Goal: Register for event/course

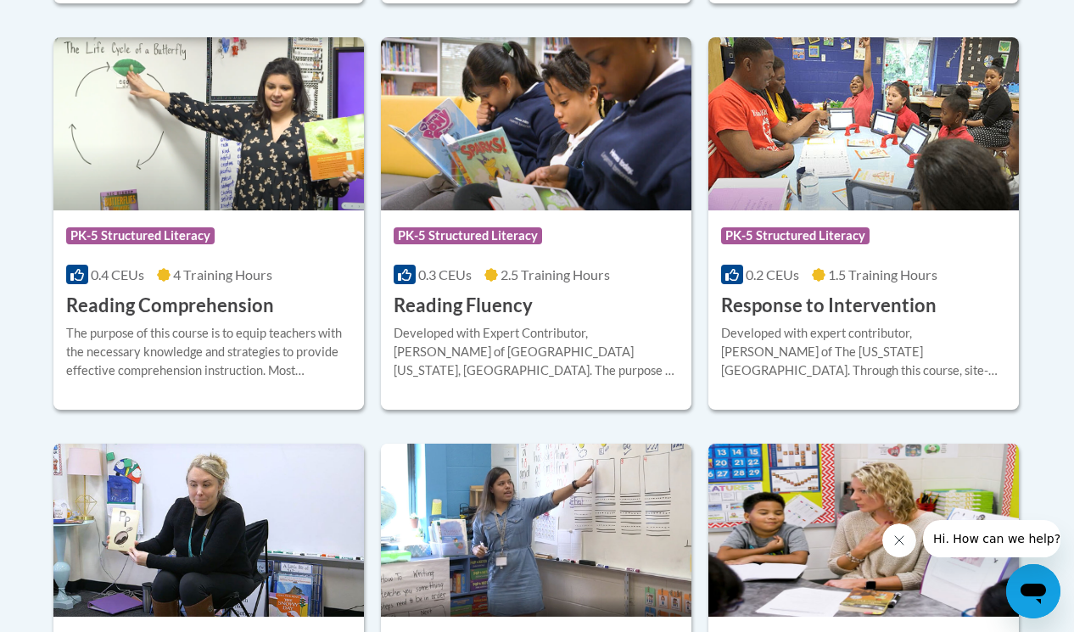
scroll to position [1387, 0]
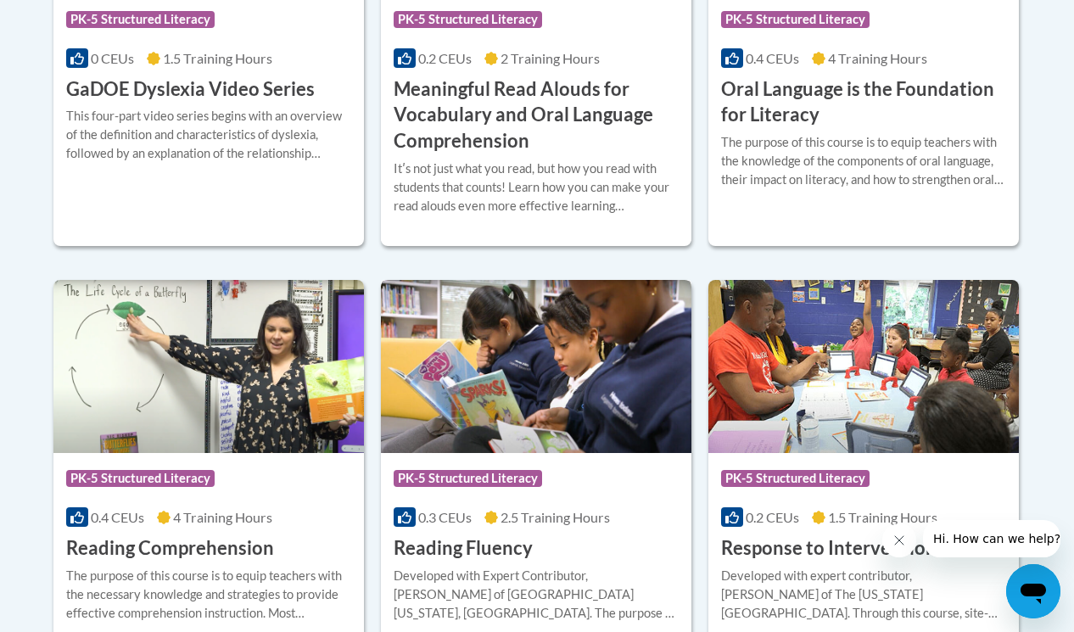
click at [494, 334] on img at bounding box center [536, 366] width 311 height 173
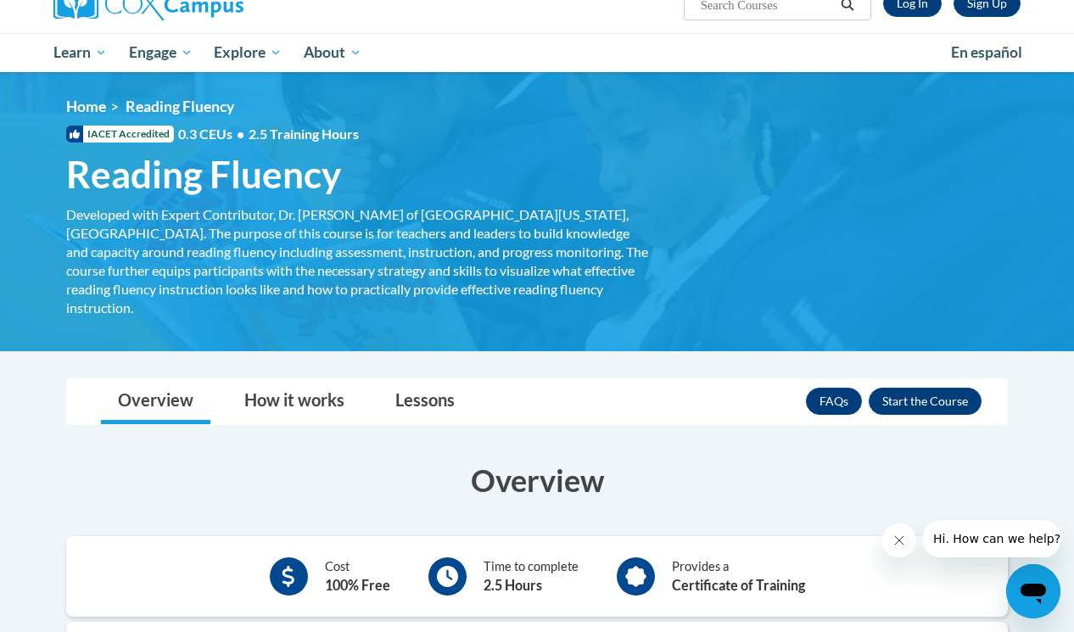
scroll to position [147, 0]
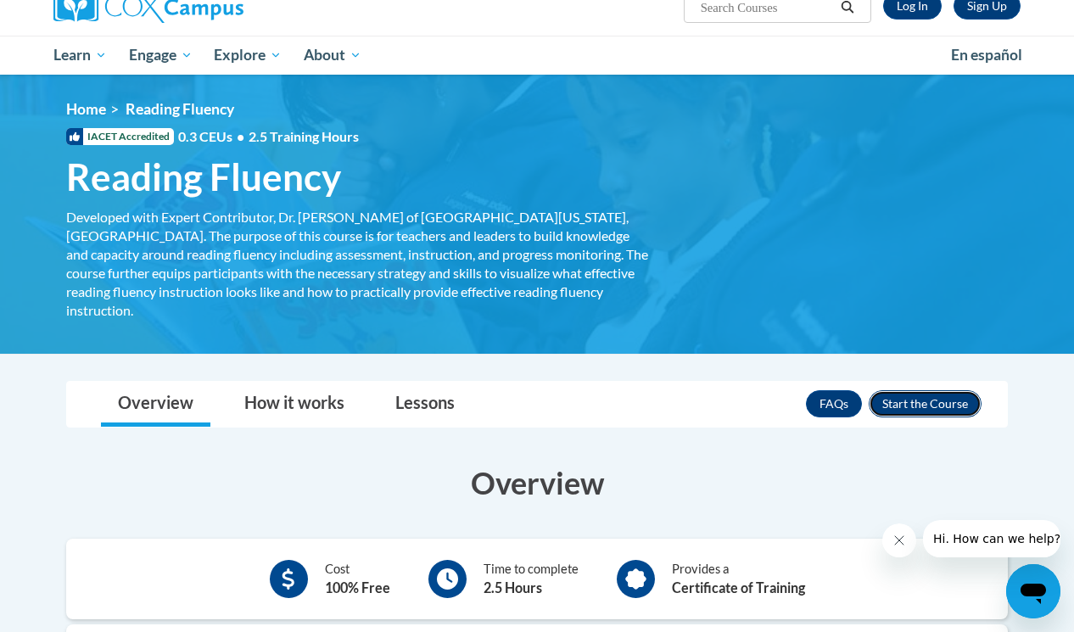
click at [911, 390] on button "Enroll" at bounding box center [925, 403] width 113 height 27
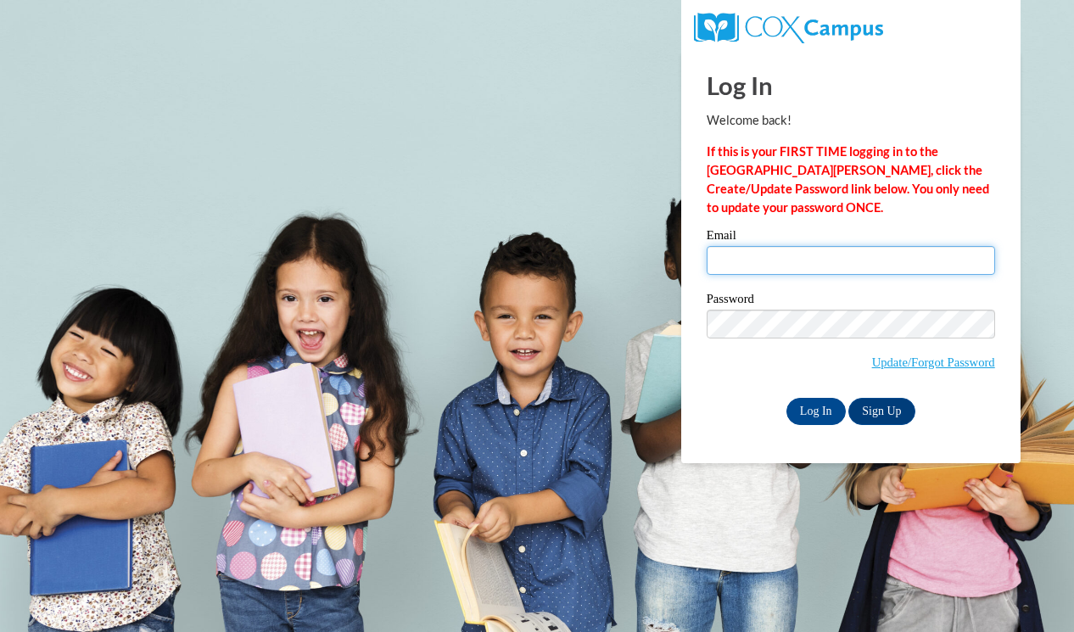
click at [815, 253] on input "Email" at bounding box center [851, 260] width 289 height 29
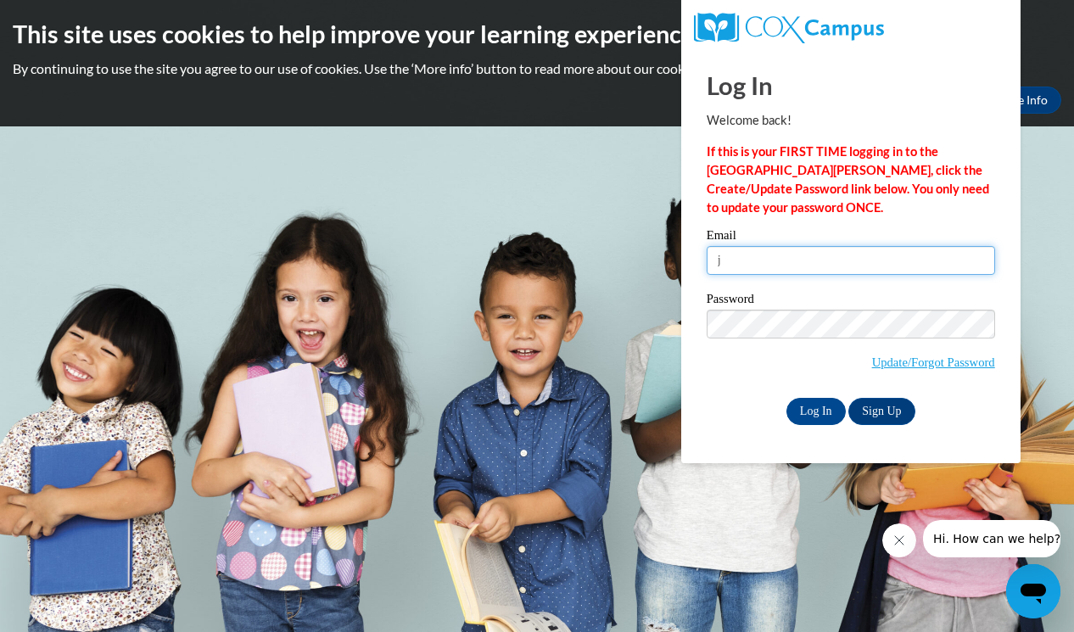
type input "jcunniffe@westfordk12.us"
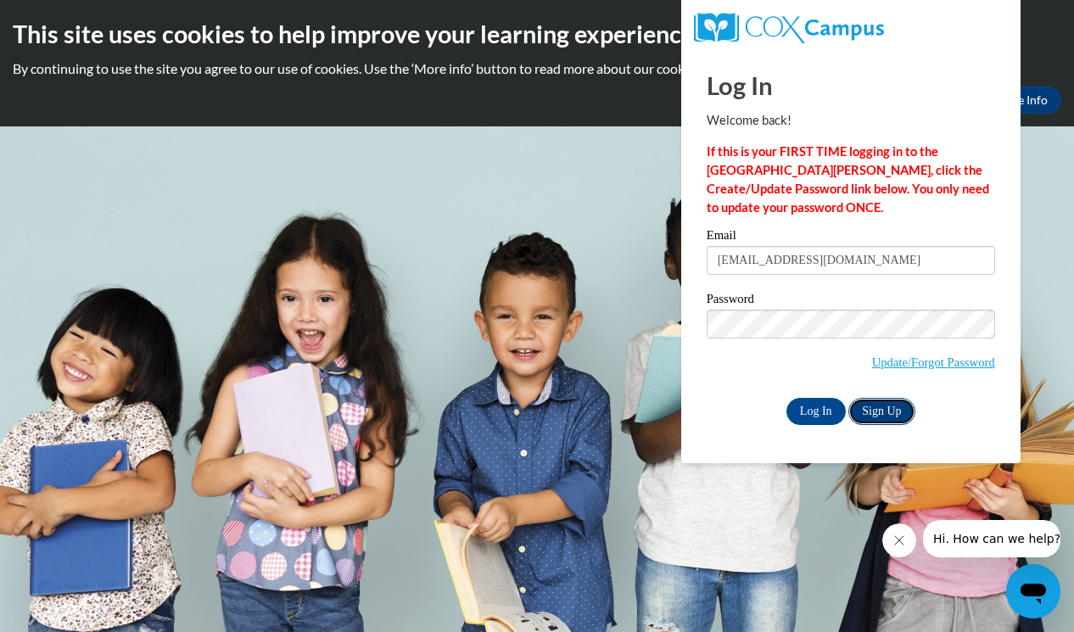
click at [898, 411] on link "Sign Up" at bounding box center [882, 411] width 66 height 27
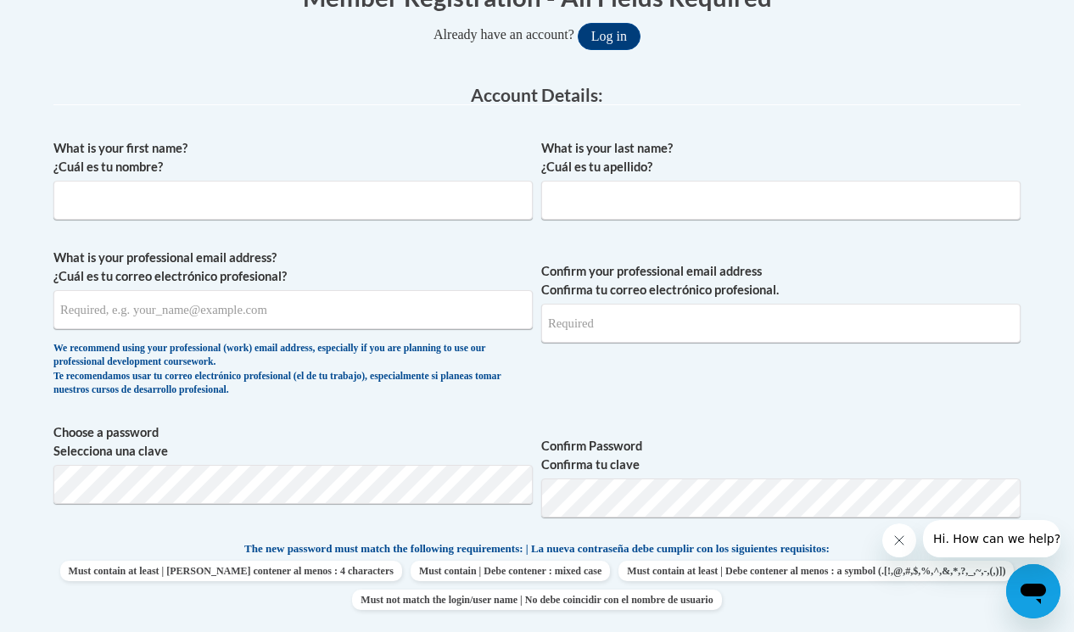
scroll to position [384, 0]
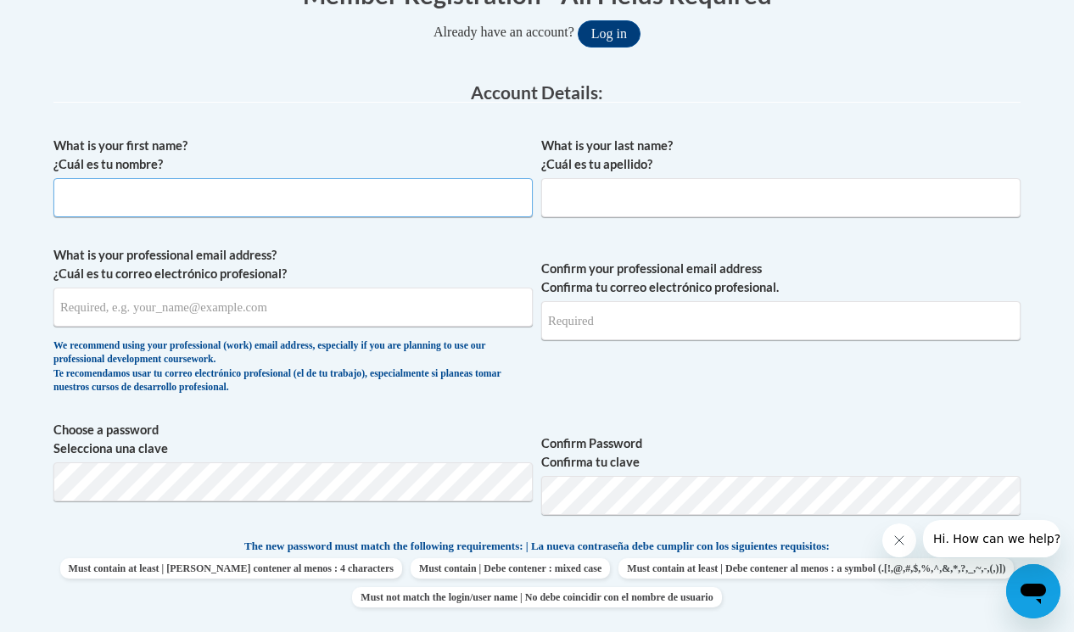
click at [486, 199] on input "What is your first name? ¿Cuál es tu nombre?" at bounding box center [293, 197] width 480 height 39
type input "Jacqueline"
type input "Cunniffe"
type input "cunniffefamily4@gmail.com"
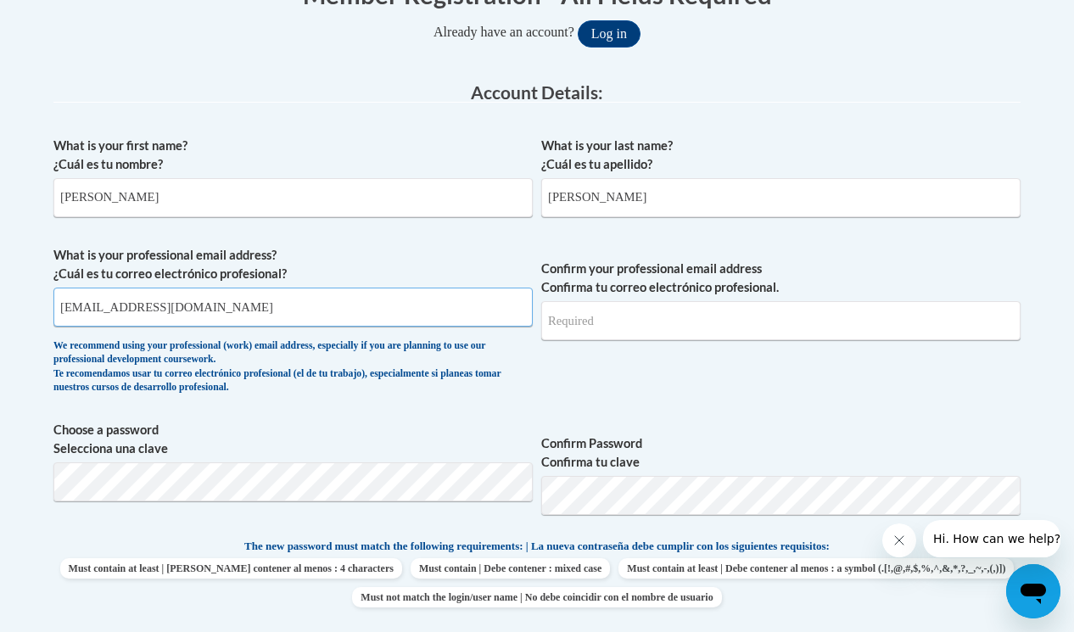
type input "cunniffefamily4@gmail.com"
click at [238, 306] on input "cunniffefamily4@gmail.com" at bounding box center [293, 307] width 480 height 39
drag, startPoint x: 238, startPoint y: 306, endPoint x: 20, endPoint y: 300, distance: 217.4
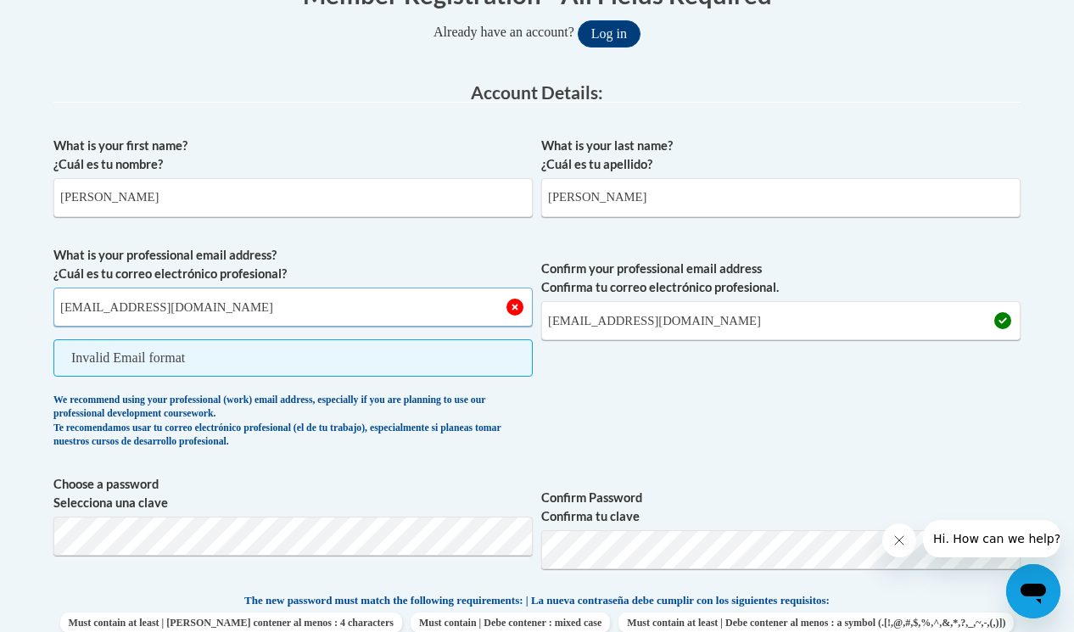
type input "jcunniffe@westfordk12.us"
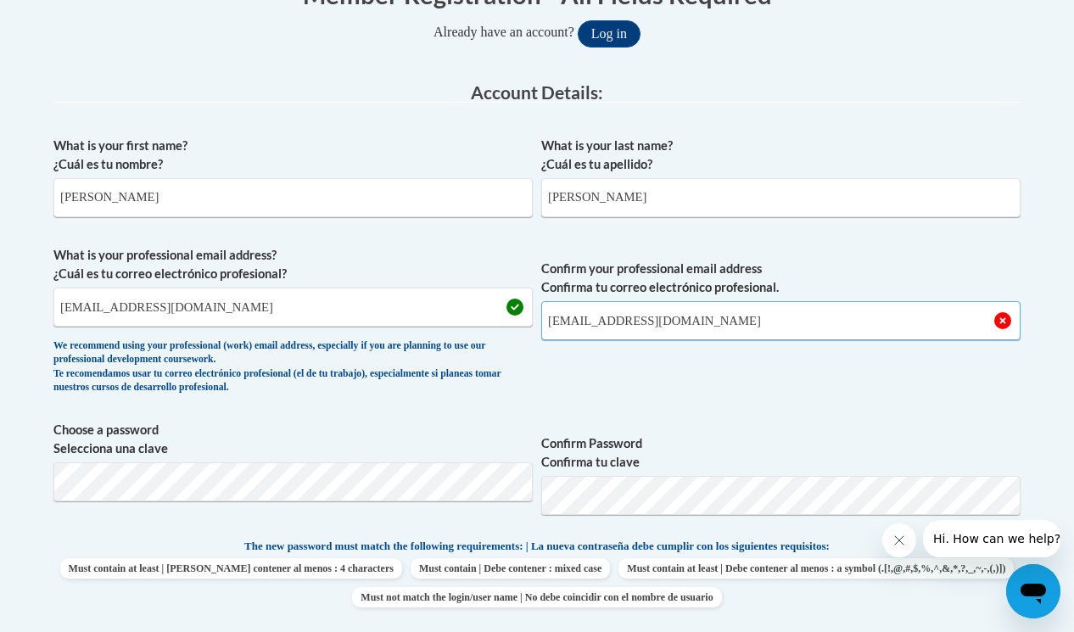
type input "jcunniffe@westfordk12.us"
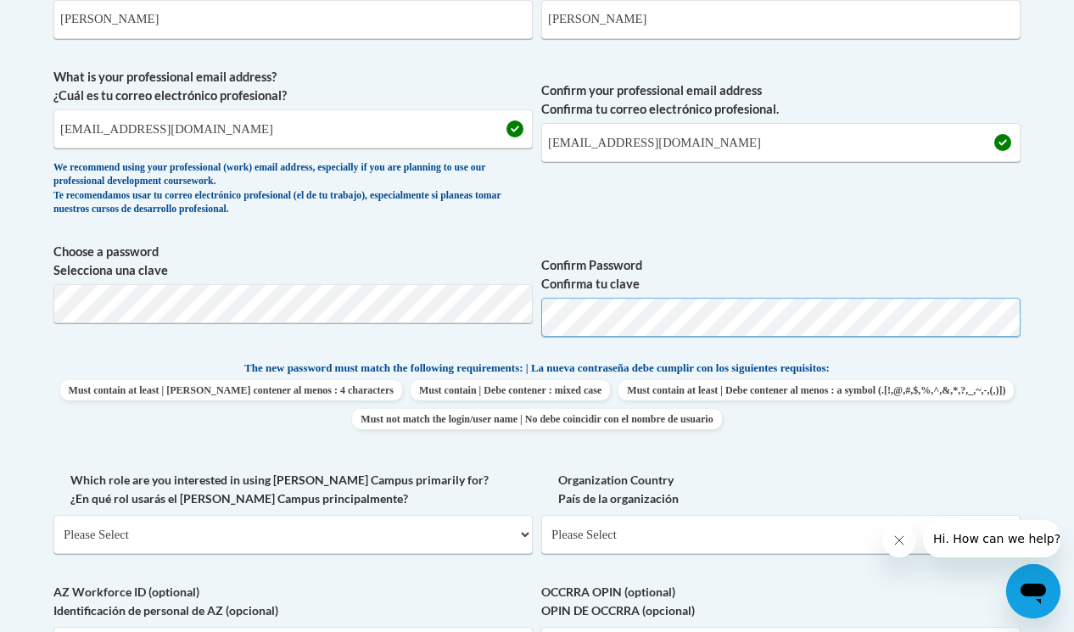
scroll to position [565, 0]
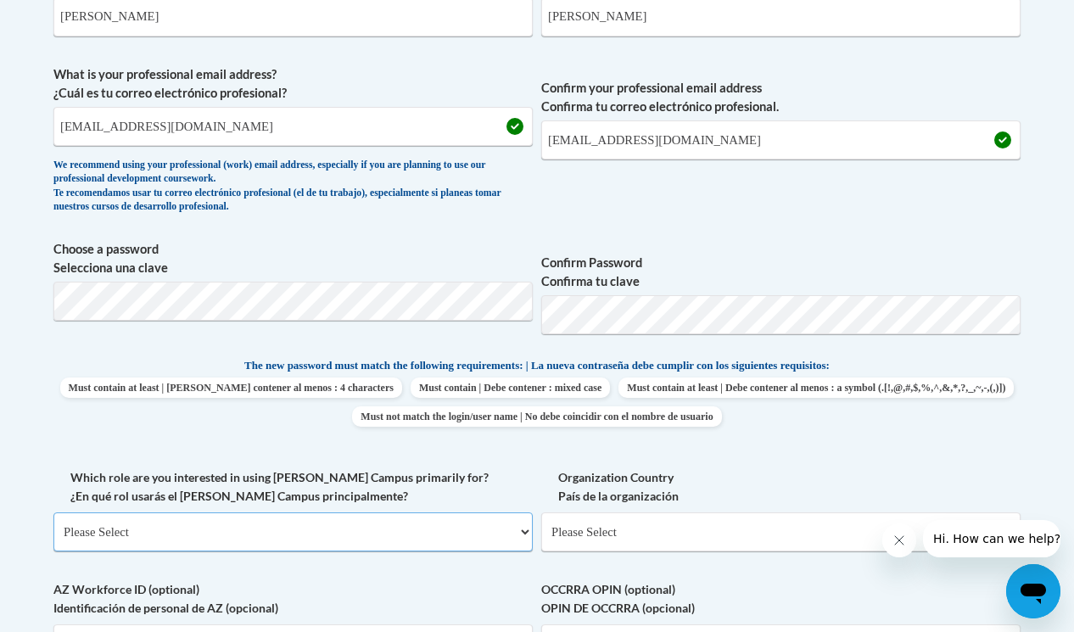
click at [479, 534] on select "Please Select College/University | Colegio/Universidad Community/Nonprofit Part…" at bounding box center [293, 532] width 480 height 39
select select "fbf2d438-af2f-41f8-98f1-81c410e29de3"
click at [53, 513] on select "Please Select College/University | Colegio/Universidad Community/Nonprofit Part…" at bounding box center [293, 532] width 480 height 39
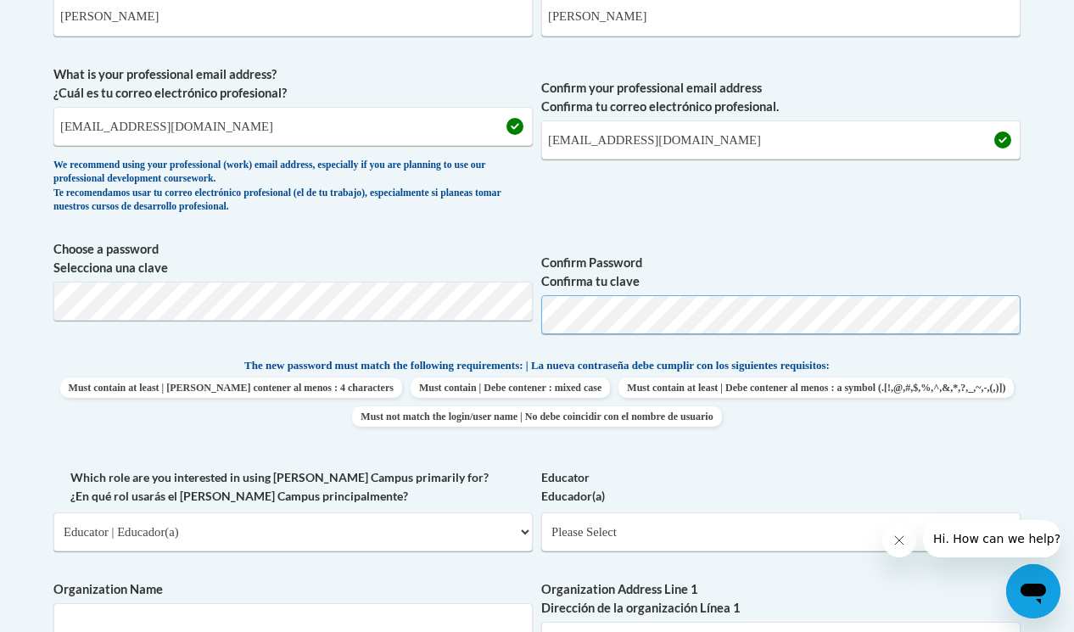
click at [484, 309] on span "Choose a password Selecciona una clave Confirm Password Confirma tu clave" at bounding box center [537, 294] width 968 height 108
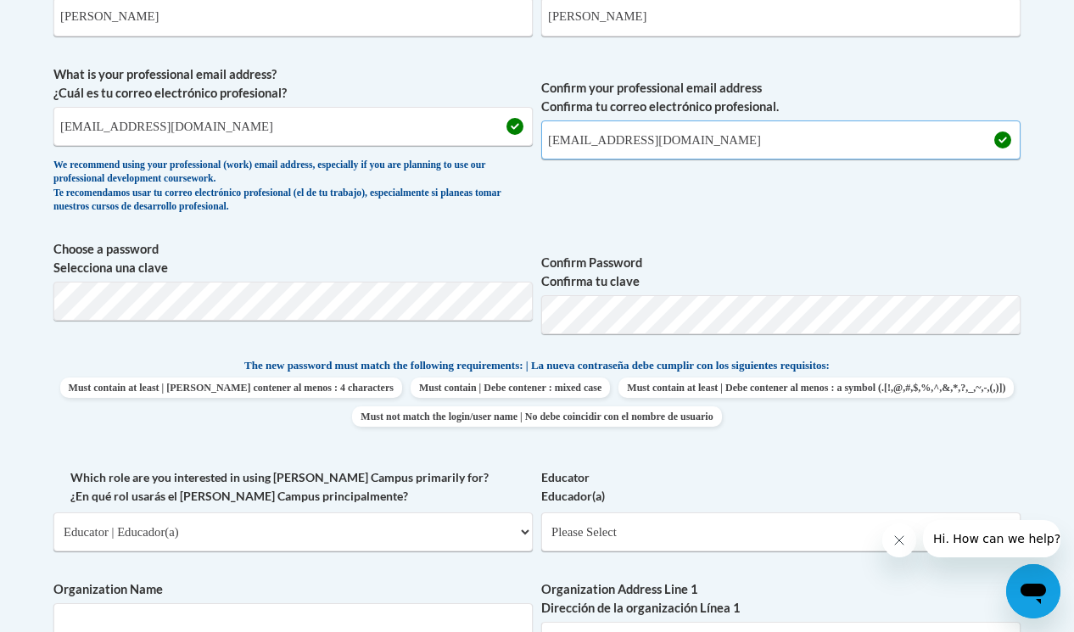
click at [734, 152] on input "jcunniffe@westfordk12.us" at bounding box center [781, 140] width 480 height 39
click at [898, 541] on icon "Close message from company" at bounding box center [899, 540] width 8 height 8
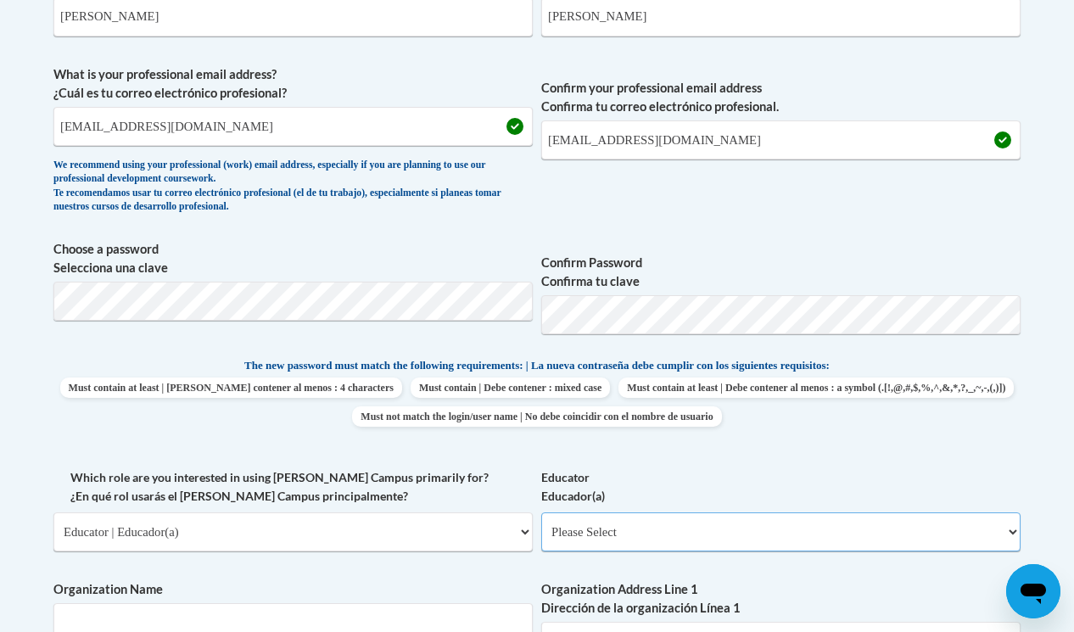
click at [756, 537] on select "Please Select Early Learning/Daycare Teacher/Family Home Care Provider | Maestr…" at bounding box center [781, 532] width 480 height 39
select select "8e40623d-54d0-45cd-9f92-5df65cd3f8cf"
click at [541, 513] on select "Please Select Early Learning/Daycare Teacher/Family Home Care Provider | Maestr…" at bounding box center [781, 532] width 480 height 39
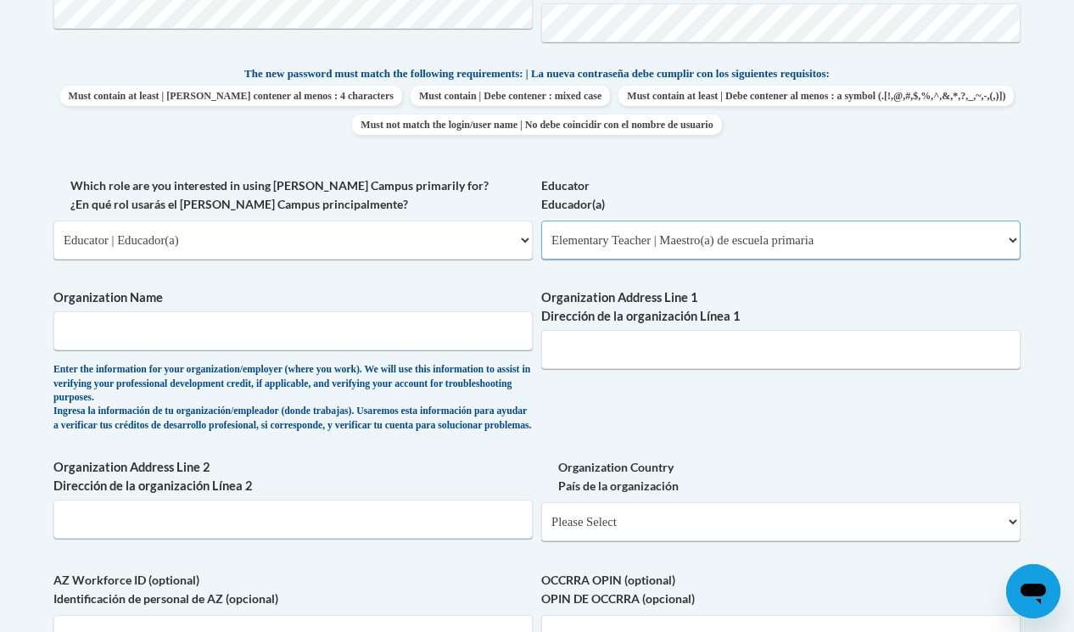
scroll to position [870, 0]
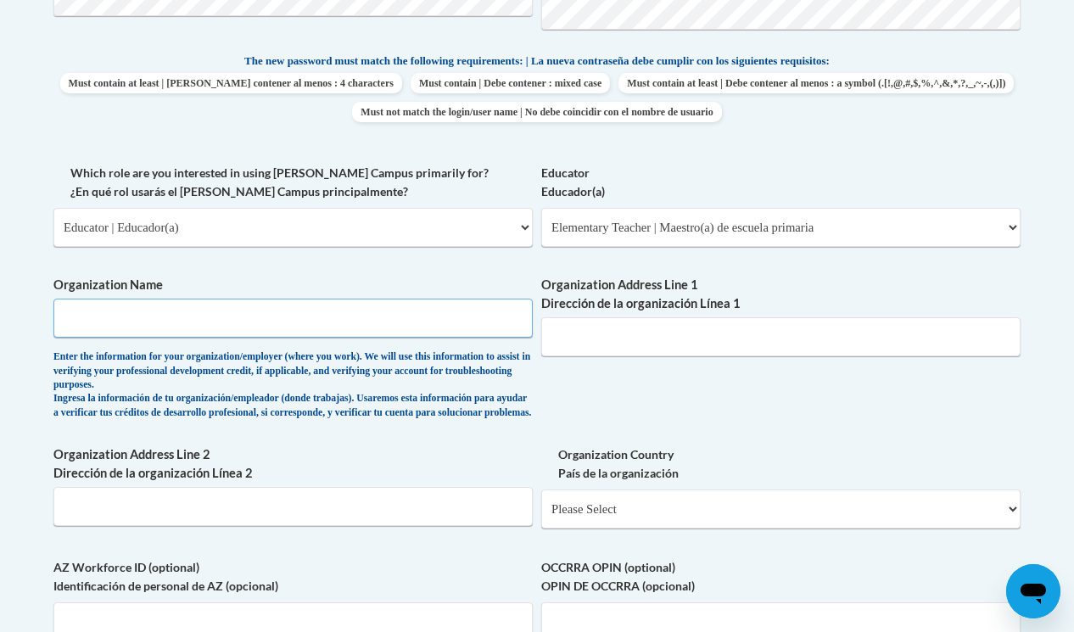
click at [498, 317] on input "Organization Name" at bounding box center [293, 318] width 480 height 39
type input "Westford Public Schools"
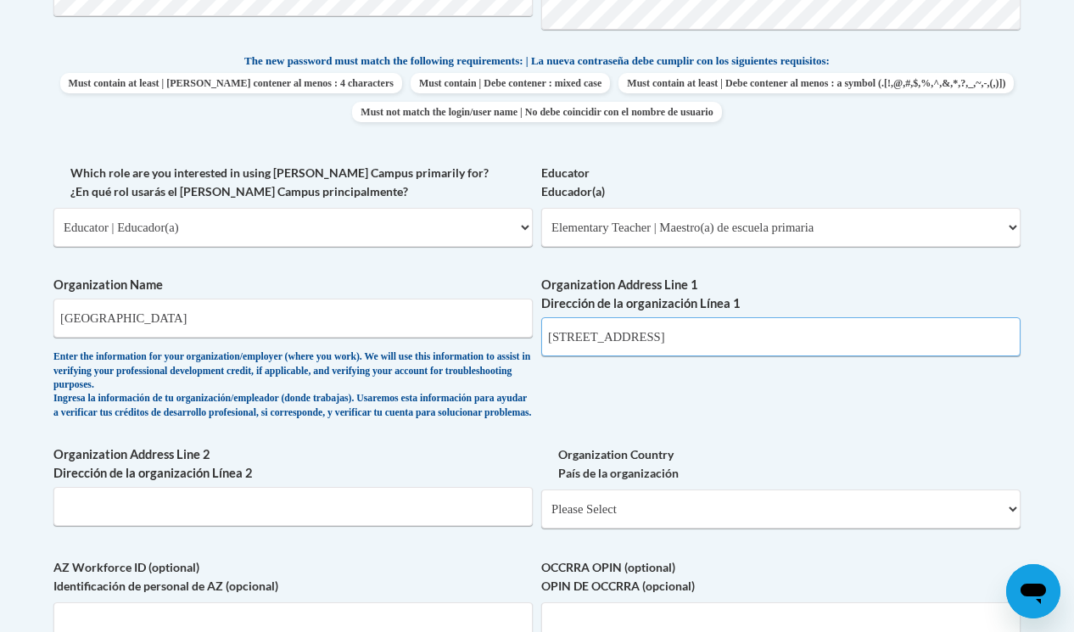
type input "99 Plain Road"
type input "Westford"
click at [646, 519] on select "Please Select United States | Estados Unidos Outside of the United States | Fue…" at bounding box center [781, 509] width 480 height 39
select select "ad49bcad-a171-4b2e-b99c-48b446064914"
click at [541, 503] on select "Please Select United States | Estados Unidos Outside of the United States | Fue…" at bounding box center [781, 509] width 480 height 39
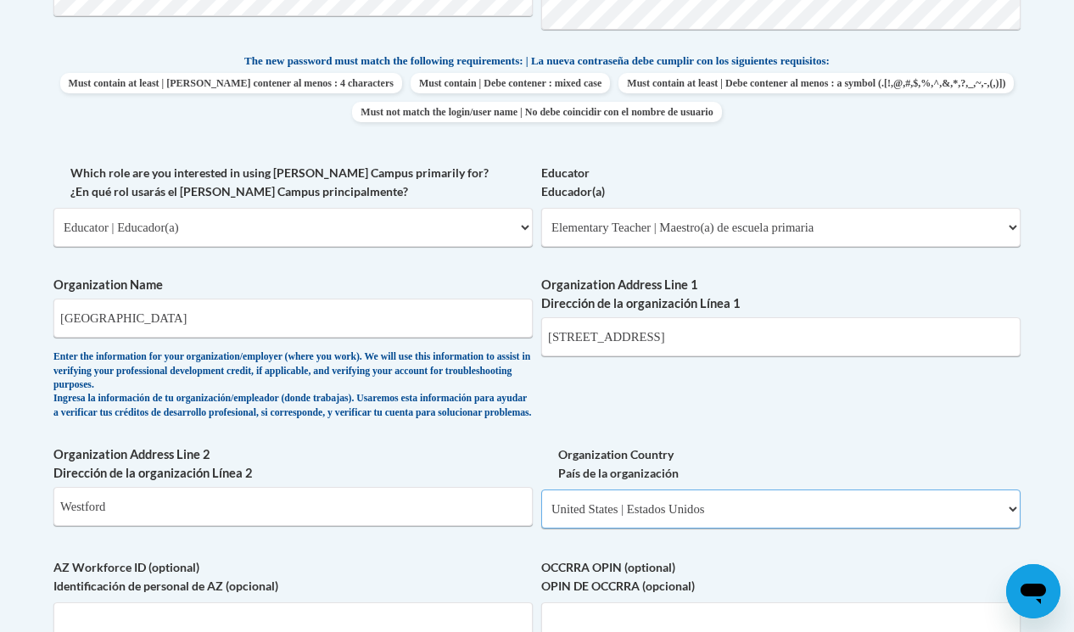
select select
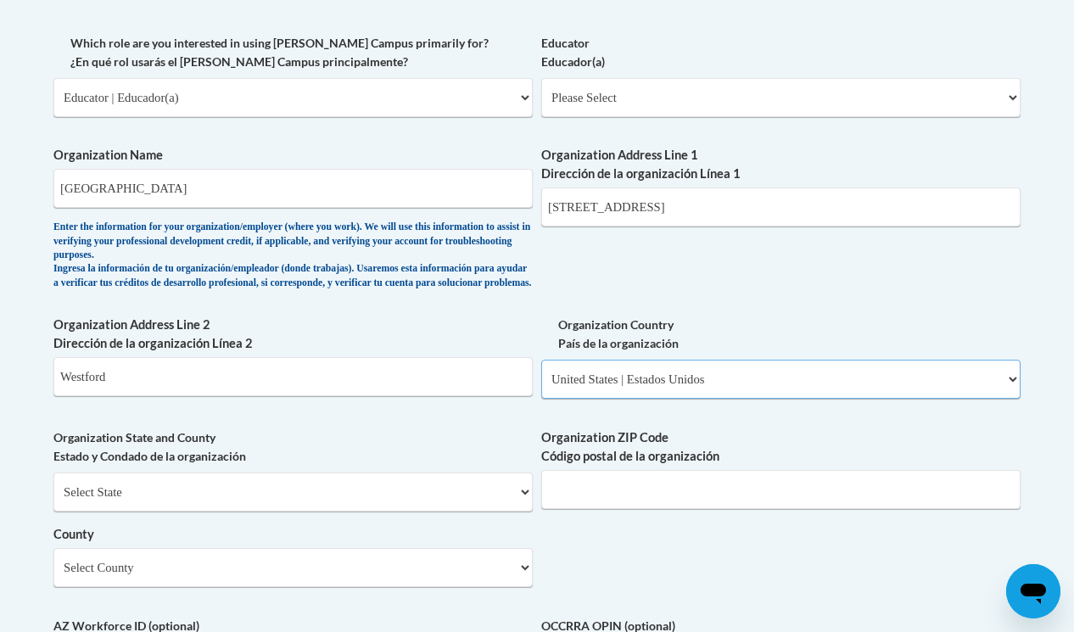
scroll to position [1097, 0]
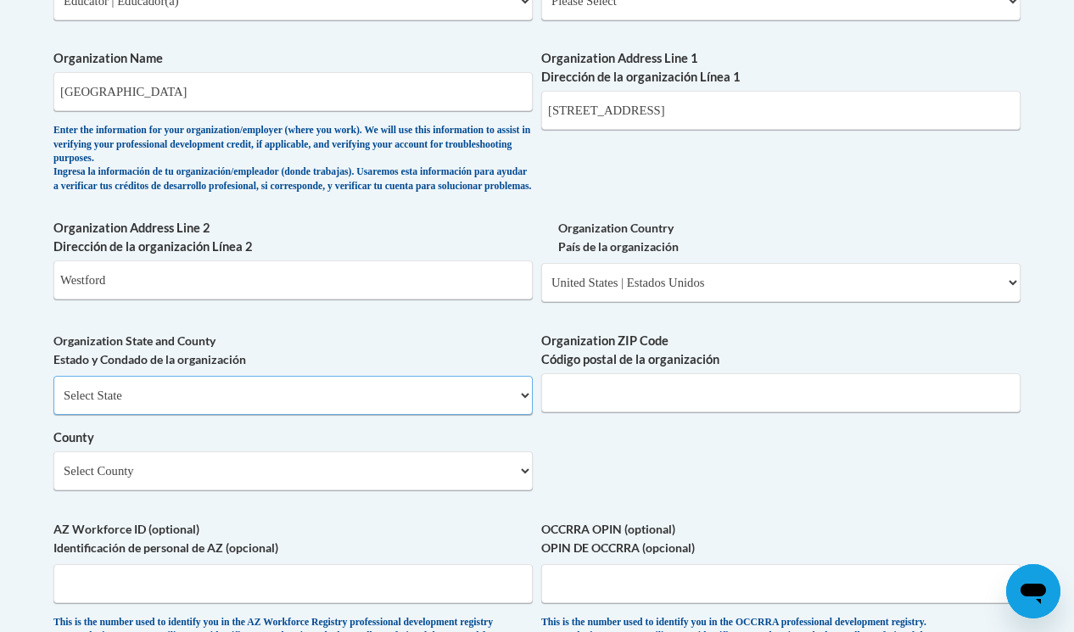
click at [506, 415] on select "Select State Alabama Alaska Arizona Arkansas California Colorado Connecticut De…" at bounding box center [293, 395] width 480 height 39
select select "Massachusetts"
click at [53, 390] on select "Select State Alabama Alaska Arizona Arkansas California Colorado Connecticut De…" at bounding box center [293, 395] width 480 height 39
click at [575, 412] on input "Organization ZIP Code Código postal de la organización" at bounding box center [781, 392] width 480 height 39
type input "01886"
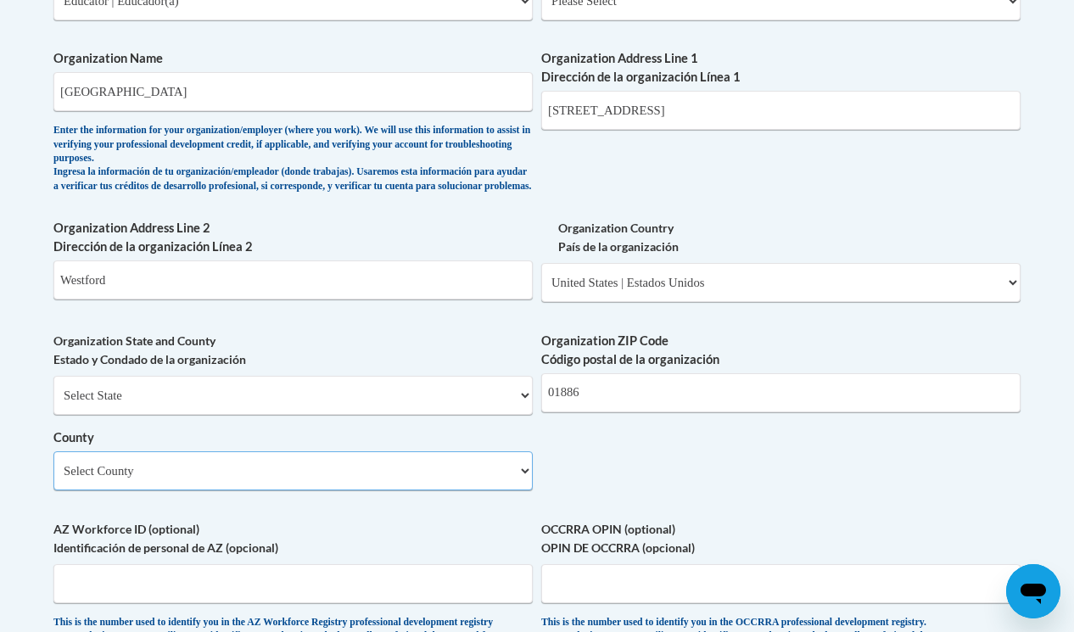
click at [379, 480] on select "Select County Barnstable Berkshire Bristol Dukes Essex Franklin Hampden Hampshi…" at bounding box center [293, 471] width 480 height 39
click at [53, 465] on select "Select County Barnstable Berkshire Bristol Dukes Essex Franklin Hampden Hampshi…" at bounding box center [293, 471] width 480 height 39
click at [350, 485] on select "Select County Barnstable Berkshire Bristol Dukes Essex Franklin Hampden Hampshi…" at bounding box center [293, 471] width 480 height 39
select select "Middlesex"
click at [53, 465] on select "Select County Barnstable Berkshire Bristol Dukes Essex Franklin Hampden Hampshi…" at bounding box center [293, 471] width 480 height 39
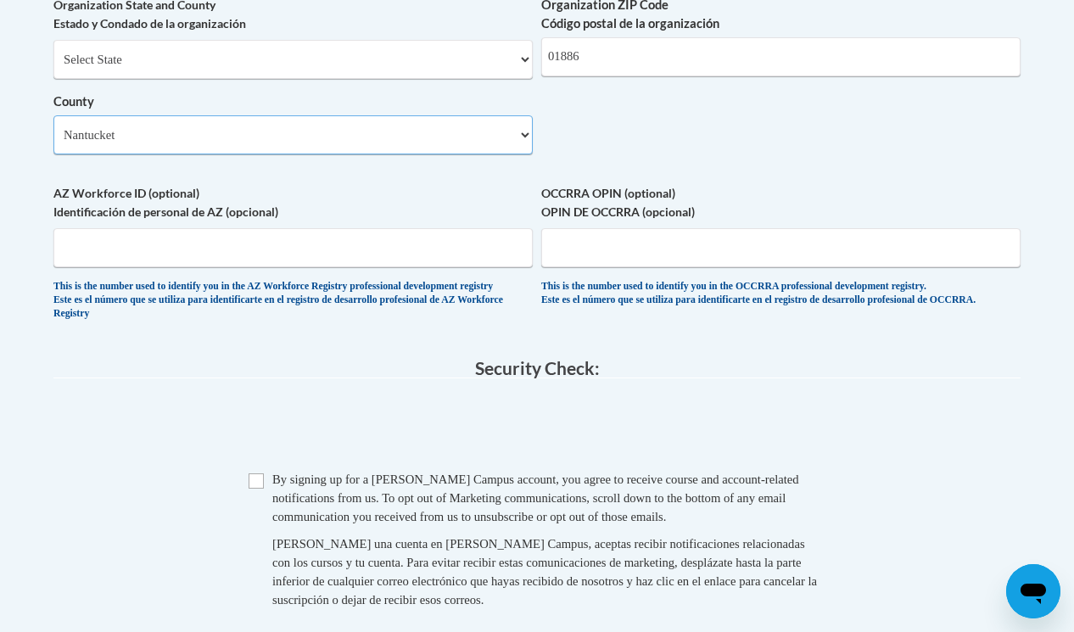
scroll to position [1442, 0]
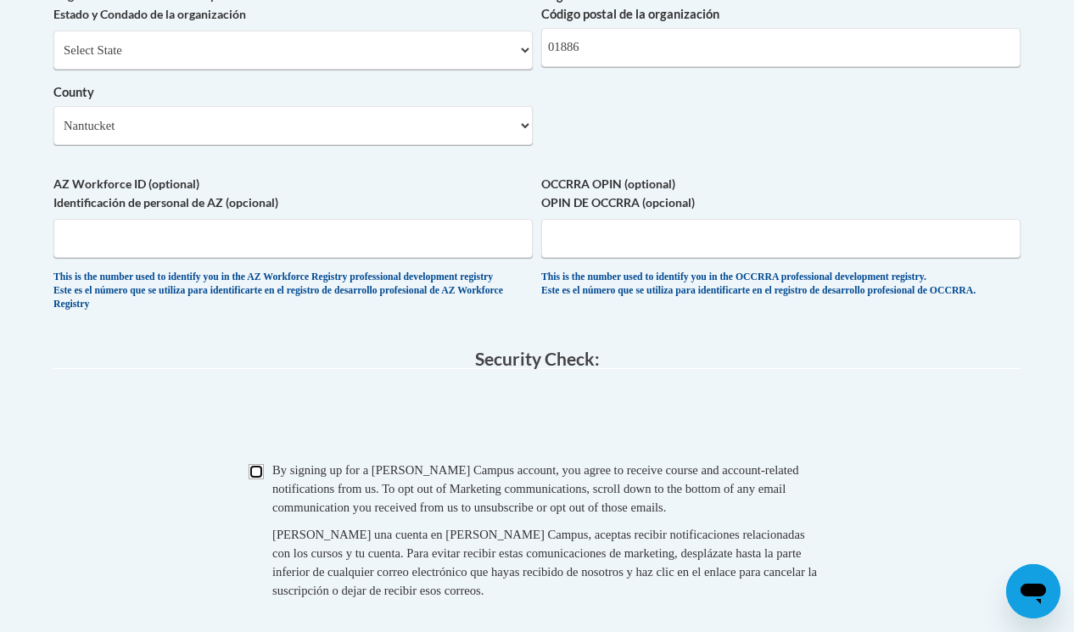
click at [259, 480] on input "Checkbox" at bounding box center [256, 471] width 15 height 15
checkbox input "true"
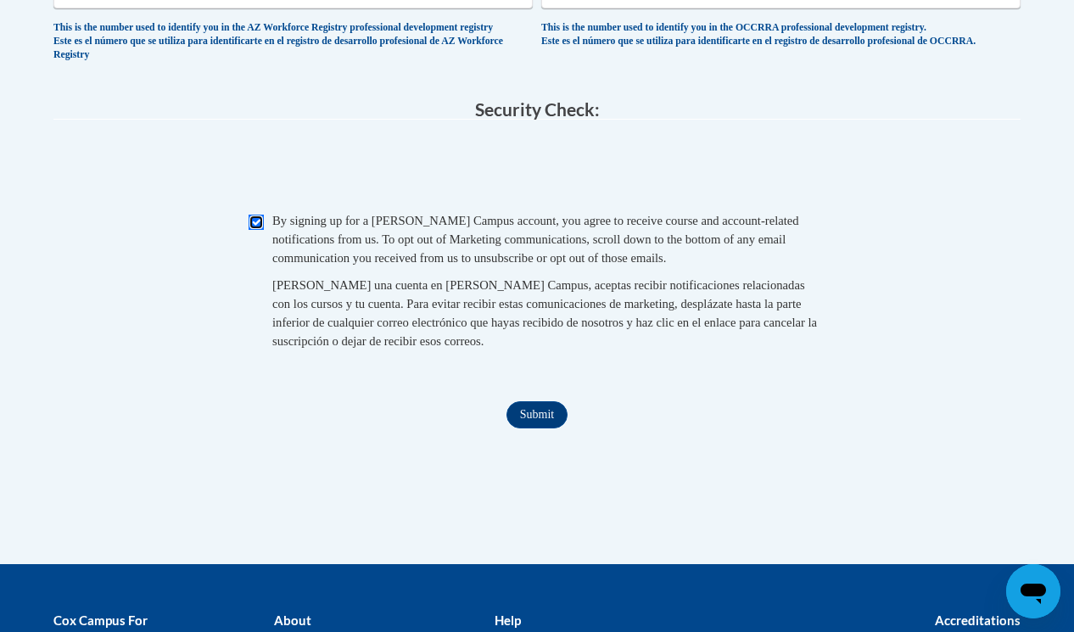
scroll to position [1708, 0]
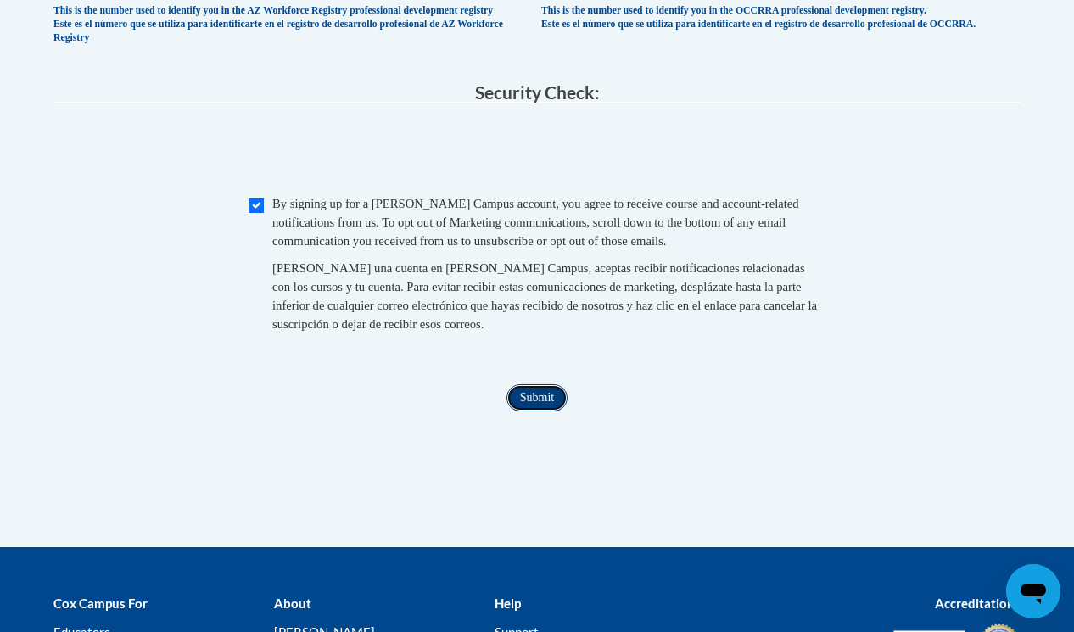
click at [534, 412] on input "Submit" at bounding box center [537, 397] width 61 height 27
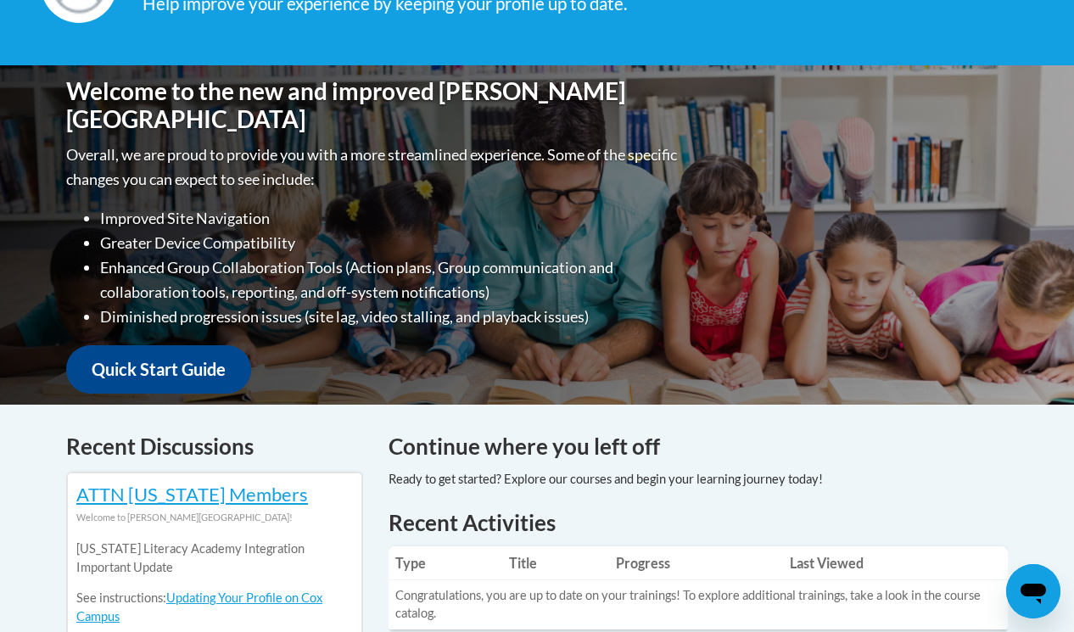
scroll to position [306, 0]
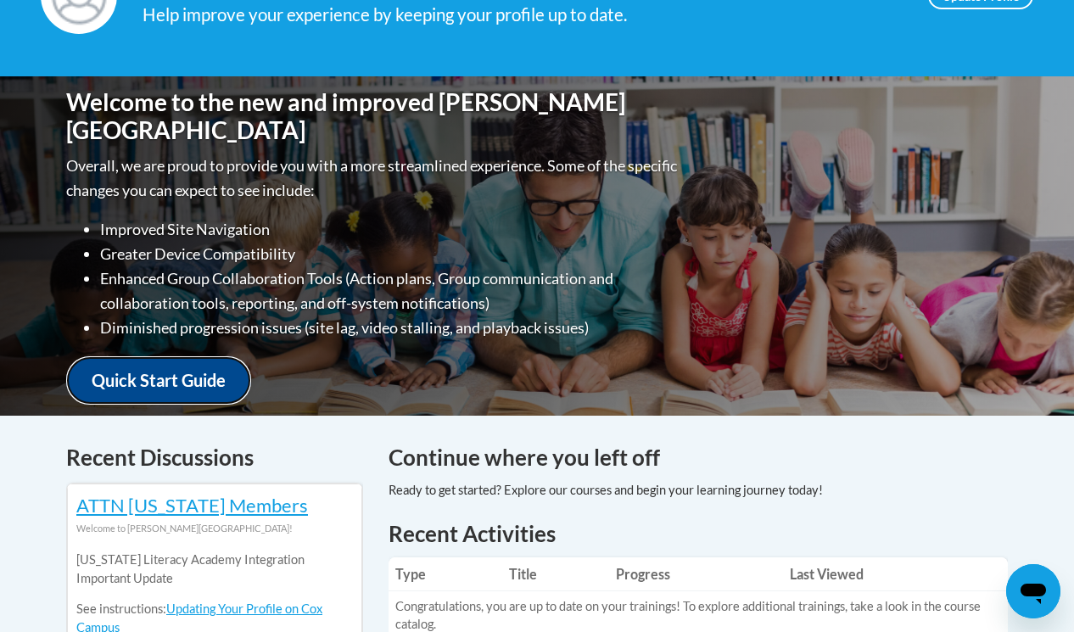
click at [205, 367] on link "Quick Start Guide" at bounding box center [158, 380] width 185 height 48
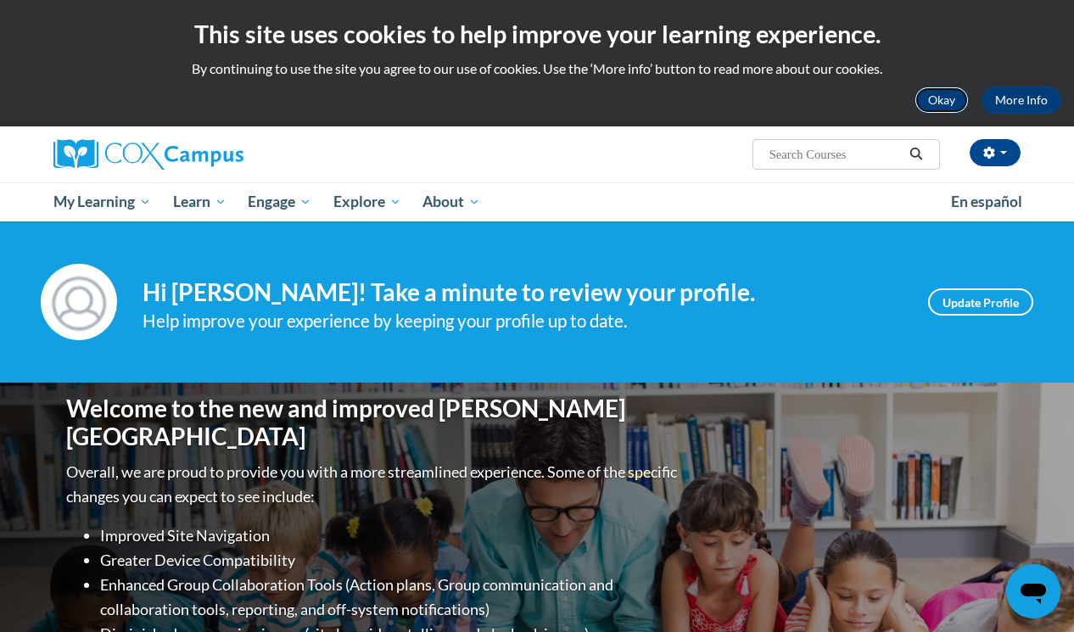
click at [937, 105] on button "Okay" at bounding box center [942, 100] width 54 height 27
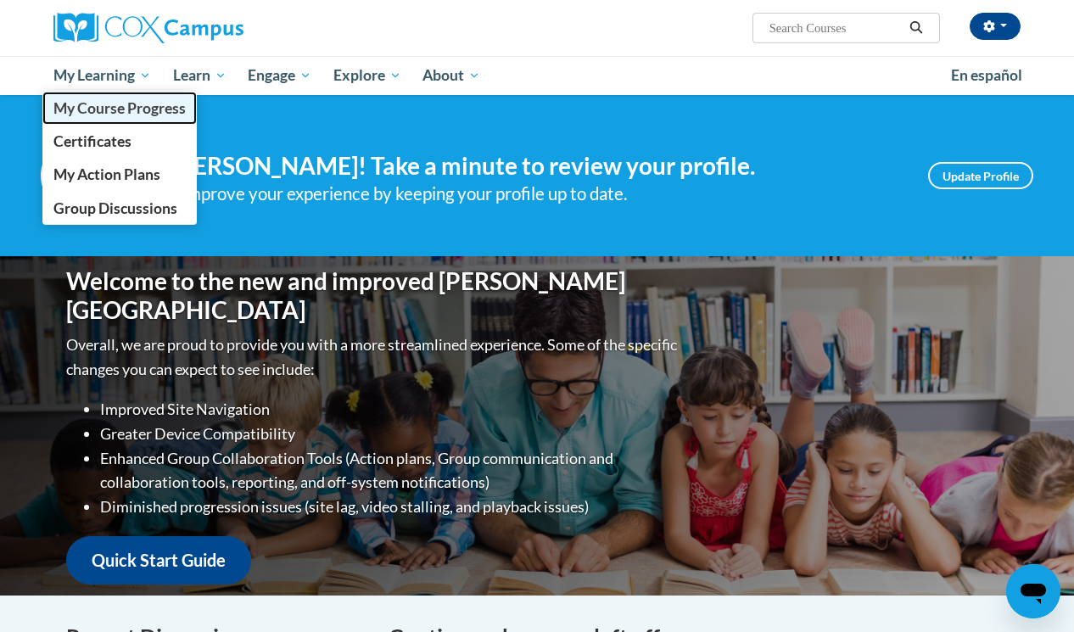
click at [133, 109] on span "My Course Progress" at bounding box center [119, 108] width 132 height 18
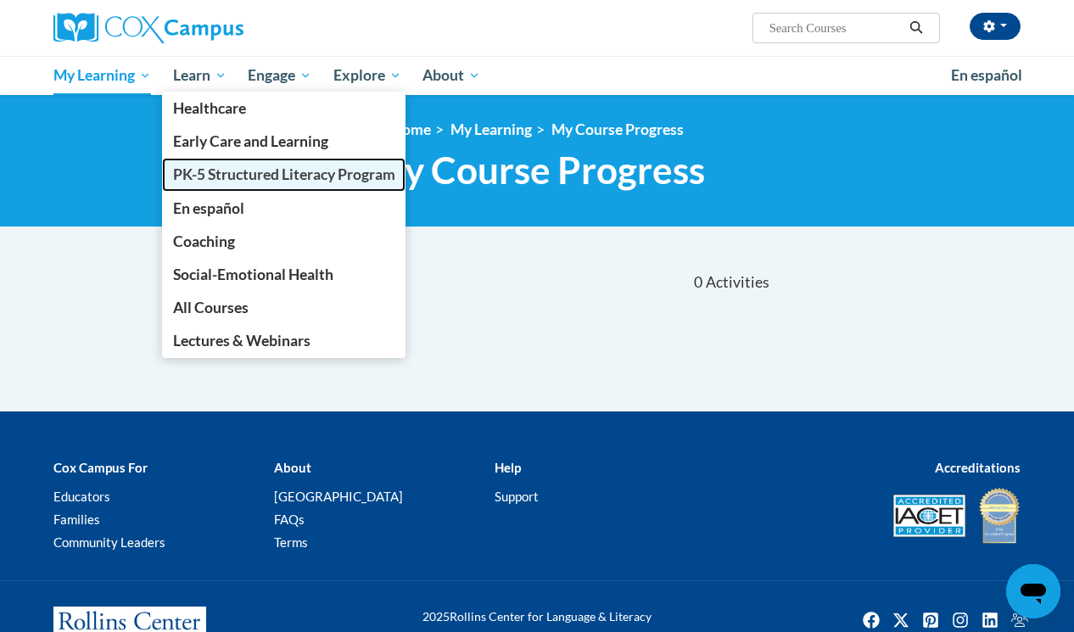
click at [214, 177] on span "PK-5 Structured Literacy Program" at bounding box center [284, 174] width 222 height 18
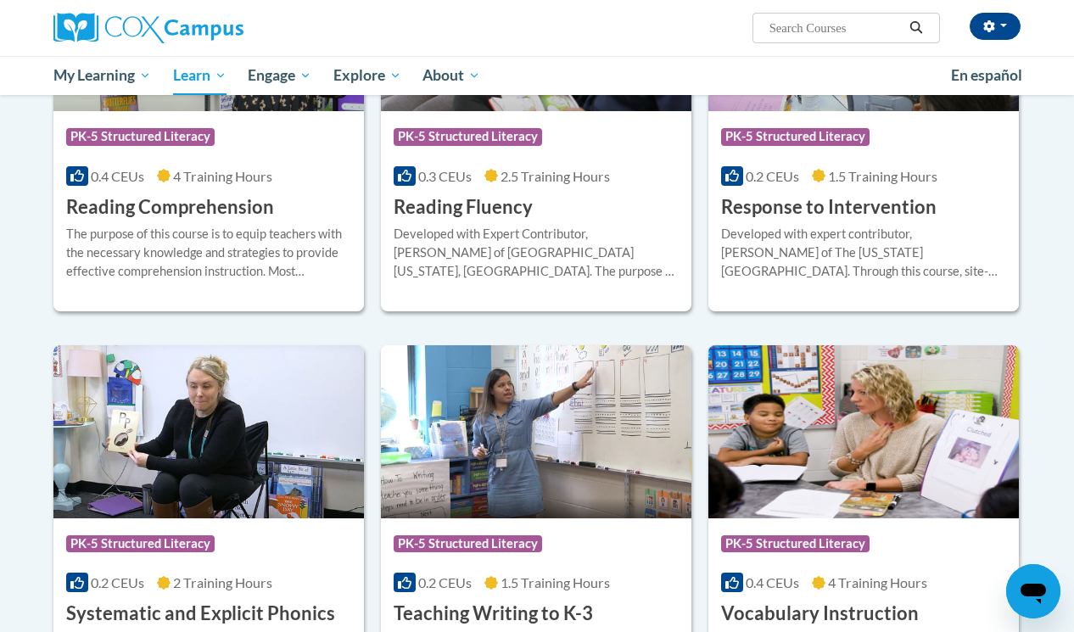
scroll to position [1561, 0]
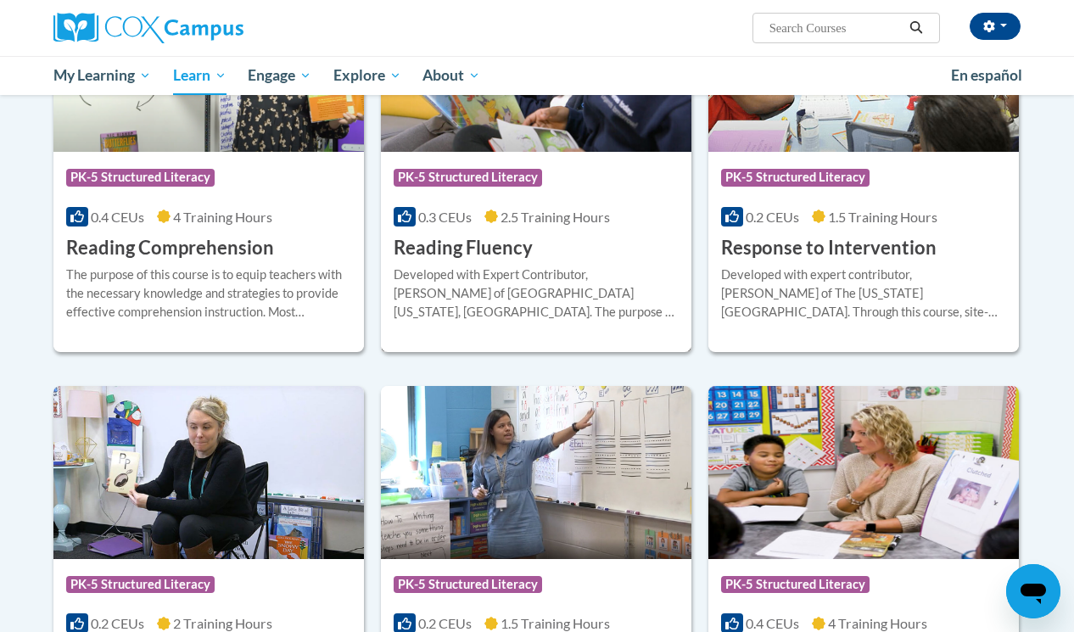
click at [451, 285] on div "Developed with Expert Contributor, [PERSON_NAME] of [GEOGRAPHIC_DATA][US_STATE]…" at bounding box center [536, 294] width 285 height 56
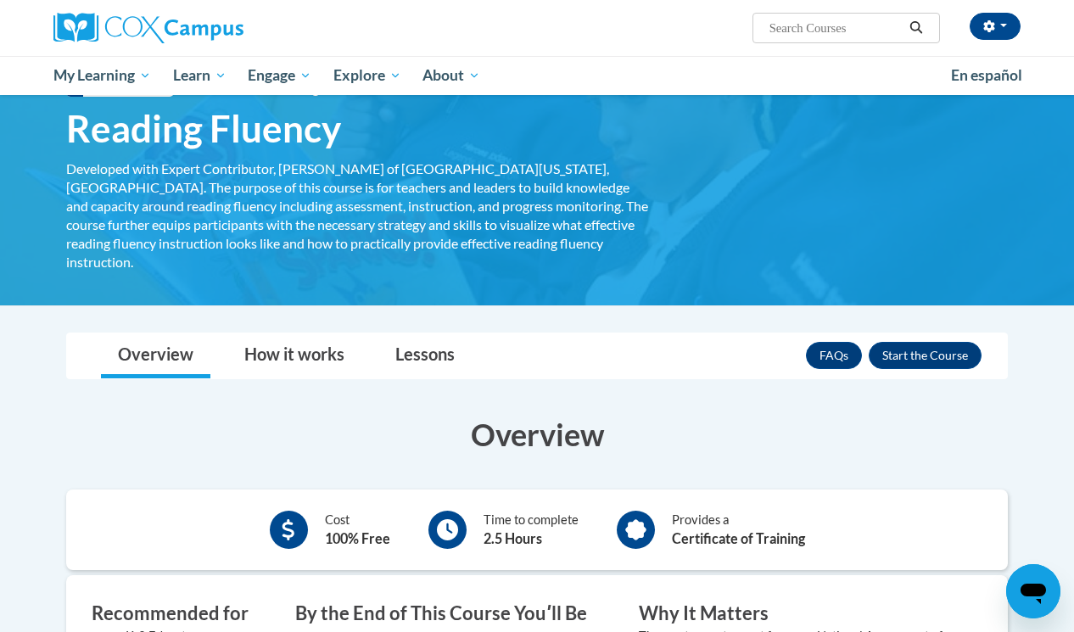
scroll to position [48, 0]
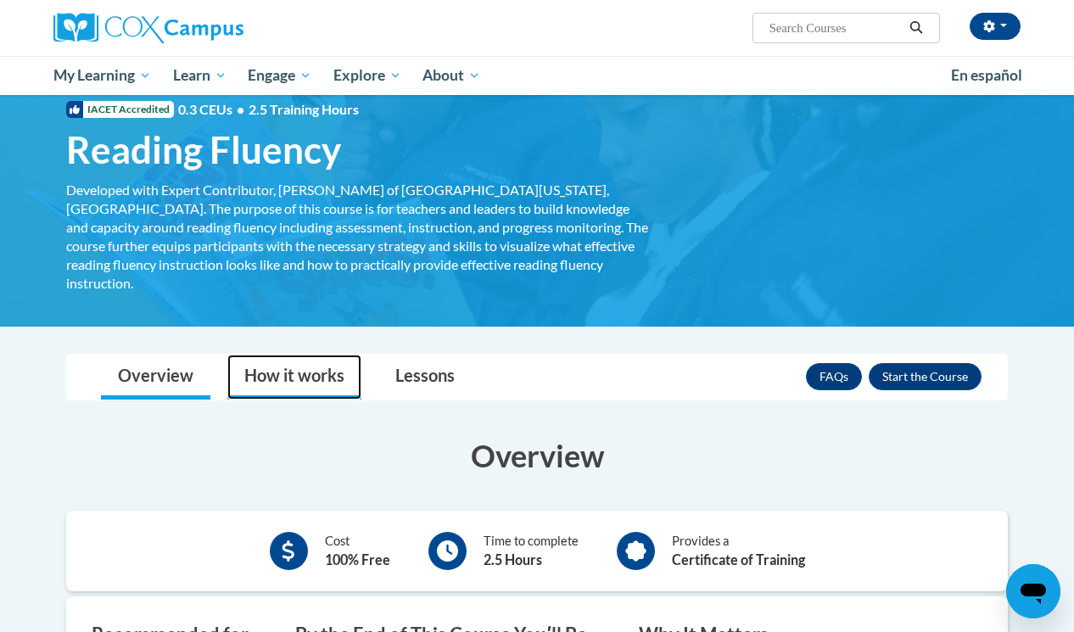
click at [271, 359] on link "How it works" at bounding box center [294, 377] width 134 height 45
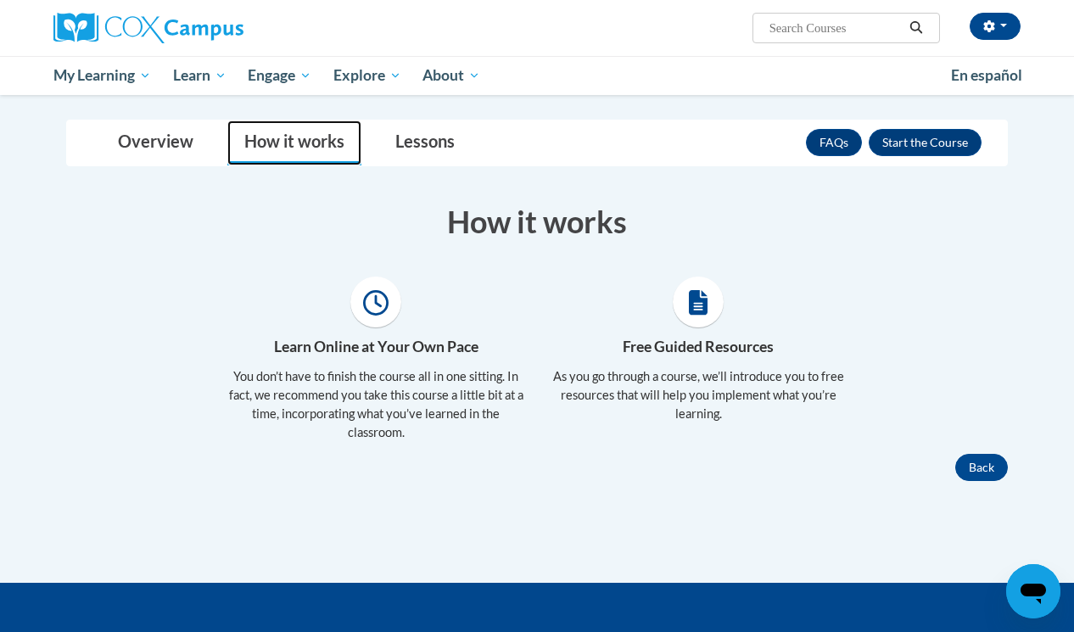
scroll to position [228, 0]
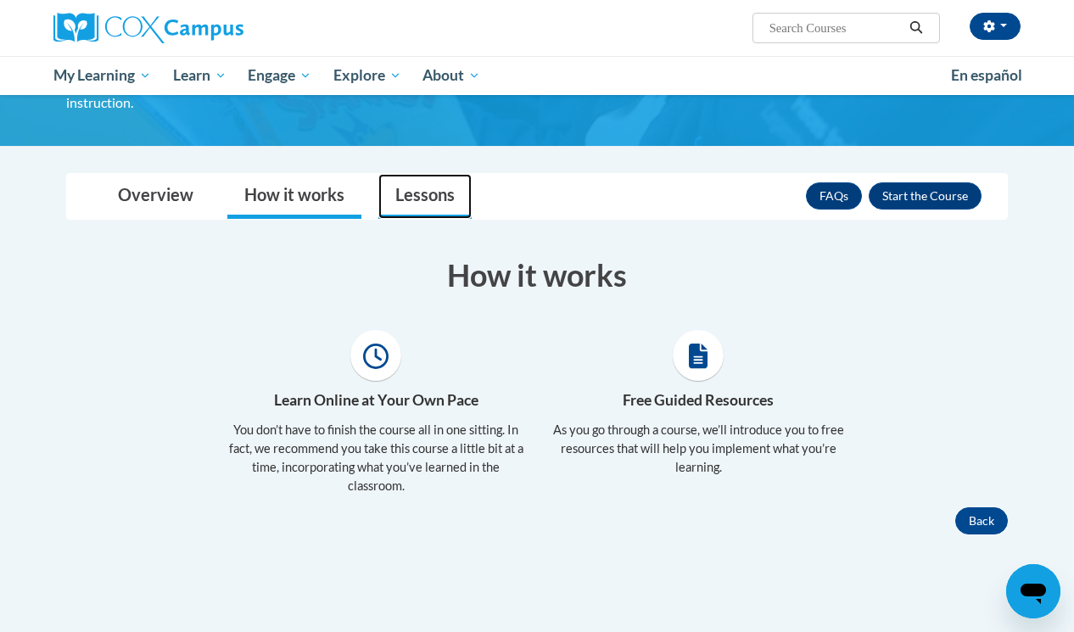
click at [424, 174] on link "Lessons" at bounding box center [425, 196] width 93 height 45
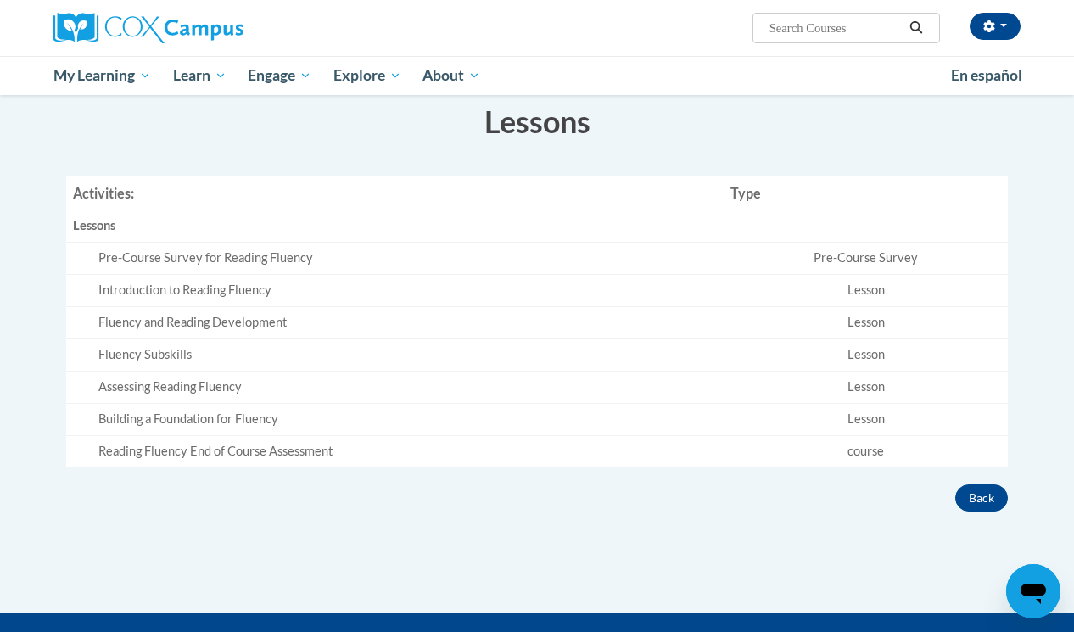
scroll to position [384, 0]
